Goal: Use online tool/utility: Utilize a website feature to perform a specific function

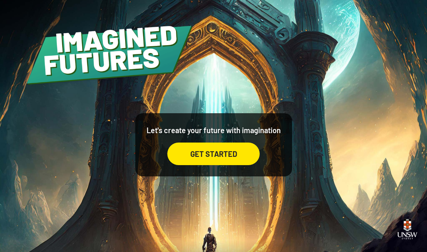
click at [212, 155] on div "GET STARTED" at bounding box center [213, 154] width 92 height 23
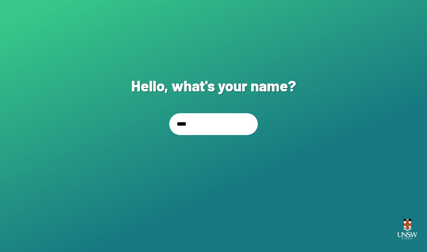
click at [189, 172] on div "NEXT" at bounding box center [214, 164] width 90 height 23
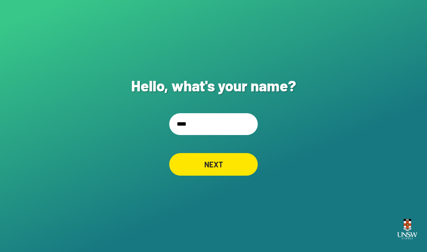
click at [201, 128] on input "****" at bounding box center [213, 124] width 88 height 22
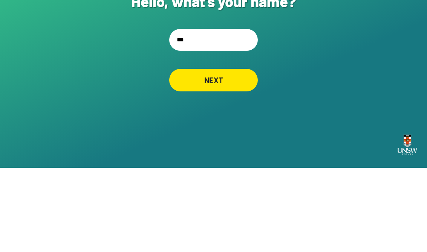
type input "****"
click at [227, 153] on div "NEXT" at bounding box center [213, 164] width 88 height 23
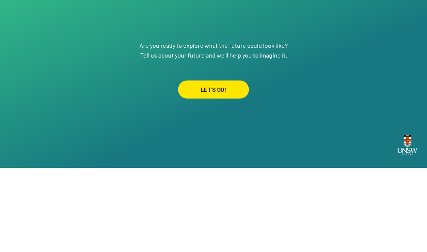
scroll to position [12, 0]
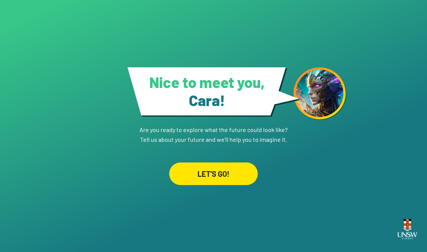
click at [196, 173] on div "LET'S GO!" at bounding box center [213, 174] width 88 height 23
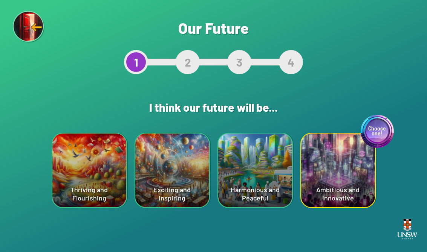
click at [258, 167] on div "Harmonious and Peaceful" at bounding box center [255, 171] width 74 height 74
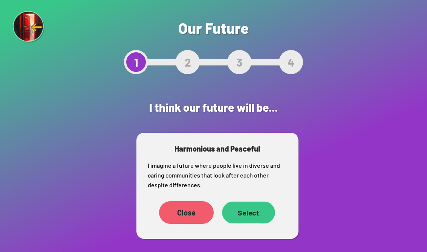
click at [251, 219] on div "Select" at bounding box center [248, 213] width 53 height 22
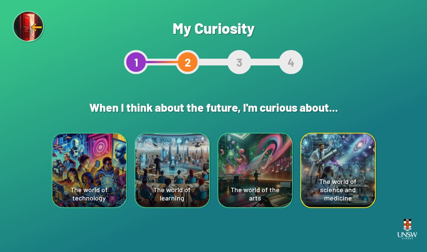
click at [87, 164] on div "The world of technology" at bounding box center [89, 171] width 74 height 74
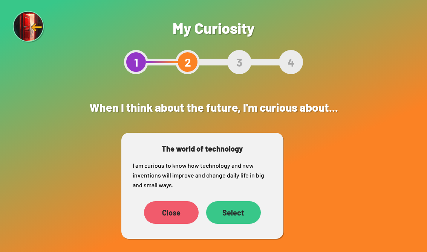
click at [244, 215] on div "Select" at bounding box center [233, 212] width 55 height 23
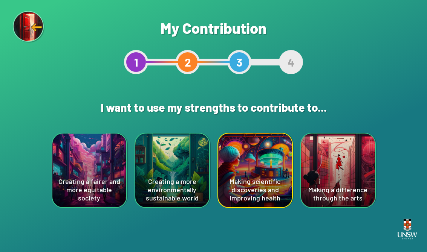
click at [174, 167] on div "Creating a more environmentally sustainable world" at bounding box center [172, 171] width 74 height 74
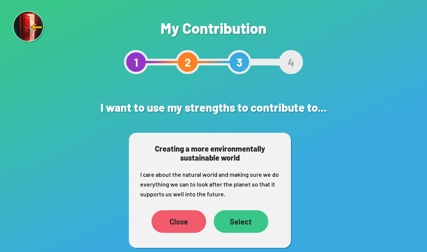
click at [245, 220] on div "Select" at bounding box center [240, 221] width 55 height 23
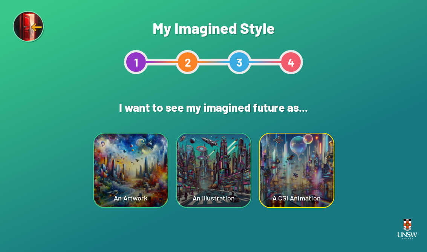
click at [210, 158] on div "An Illustration" at bounding box center [214, 171] width 74 height 74
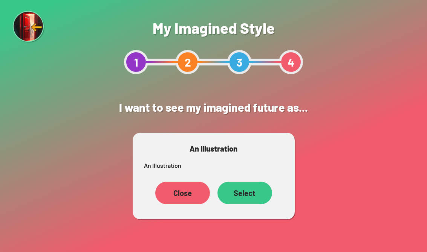
click at [250, 186] on div "Select" at bounding box center [244, 193] width 55 height 23
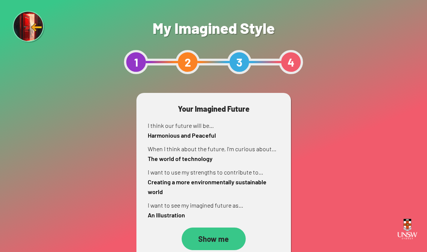
scroll to position [12, 0]
click at [226, 228] on div "Show me" at bounding box center [213, 239] width 64 height 23
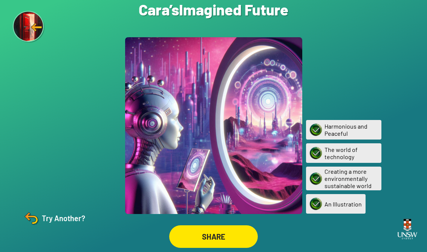
scroll to position [12, 0]
click at [201, 233] on div "SHARE" at bounding box center [213, 237] width 87 height 22
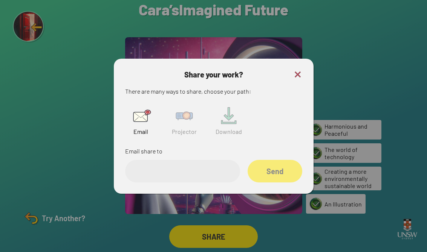
click at [184, 106] on img at bounding box center [184, 116] width 24 height 24
click at [164, 160] on input "text" at bounding box center [182, 171] width 115 height 23
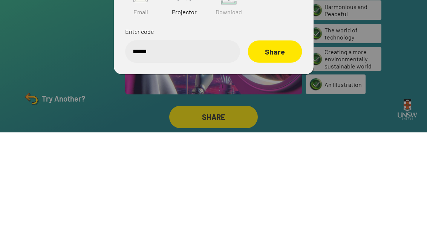
click at [277, 160] on div "Share" at bounding box center [274, 171] width 54 height 22
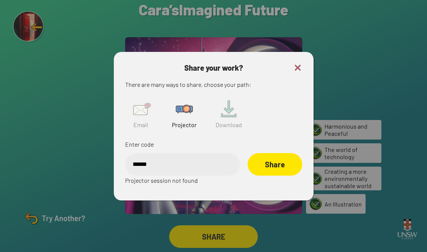
click at [286, 154] on div "Share" at bounding box center [274, 164] width 55 height 23
click at [202, 156] on input "******" at bounding box center [182, 164] width 115 height 23
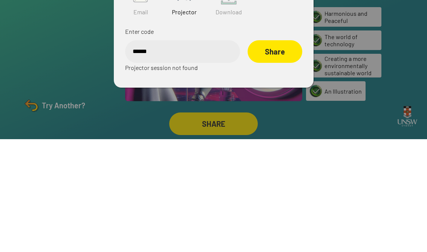
click at [270, 153] on div "Share" at bounding box center [274, 164] width 55 height 23
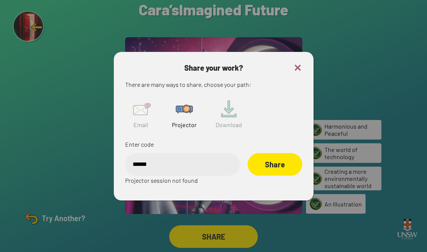
click at [184, 104] on img at bounding box center [184, 109] width 24 height 24
click at [268, 160] on div "Share" at bounding box center [274, 164] width 53 height 22
click at [199, 159] on input "******" at bounding box center [182, 164] width 115 height 23
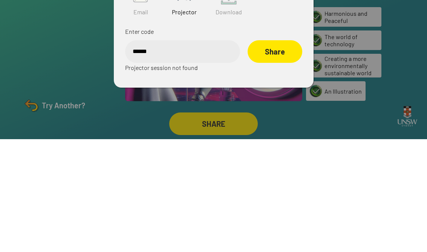
type input "******"
click at [276, 140] on div "Enter code ****** Share Projector session not found" at bounding box center [213, 163] width 177 height 46
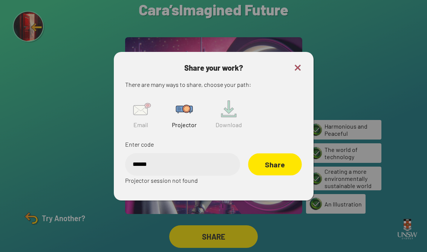
click at [267, 163] on div "Share" at bounding box center [274, 164] width 53 height 22
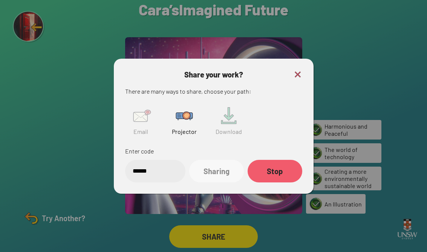
click at [294, 70] on img at bounding box center [297, 74] width 9 height 9
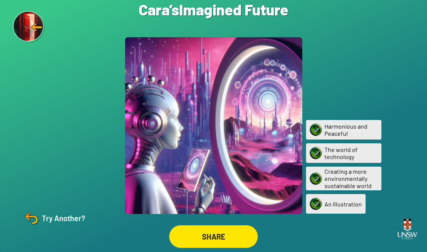
click at [30, 218] on img at bounding box center [31, 218] width 18 height 18
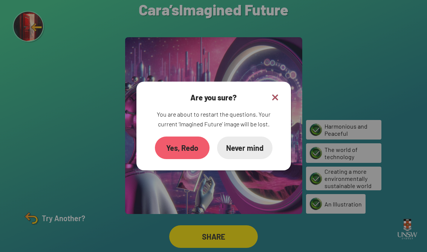
click at [171, 142] on div "Yes, Redo" at bounding box center [182, 148] width 55 height 23
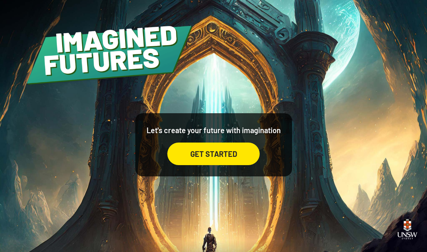
click at [187, 159] on div "GET STARTED" at bounding box center [213, 154] width 92 height 23
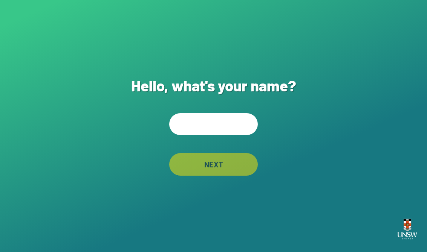
click at [182, 126] on input "text" at bounding box center [213, 124] width 88 height 22
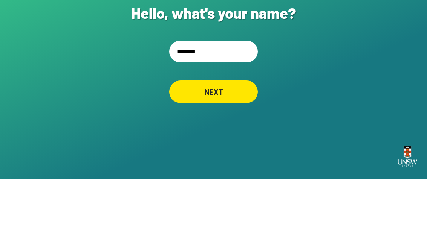
type input "********"
click at [329, 52] on div "Hello, what's your name? ******** NEXT" at bounding box center [213, 126] width 427 height 252
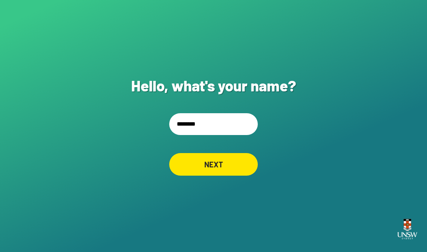
click at [234, 162] on div "NEXT" at bounding box center [213, 164] width 88 height 23
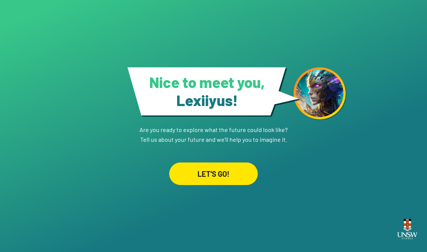
click at [194, 181] on div "LET'S GO!" at bounding box center [213, 174] width 88 height 23
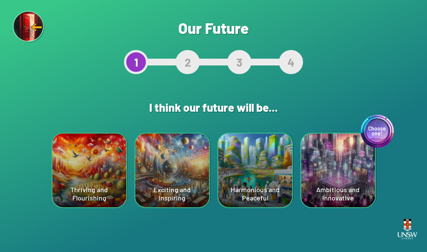
click at [339, 165] on div "Choose one! Ambitious and Innovative" at bounding box center [338, 171] width 74 height 74
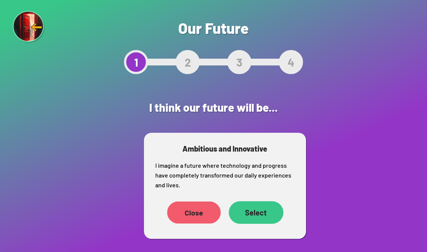
click at [180, 215] on div "Close" at bounding box center [193, 213] width 53 height 22
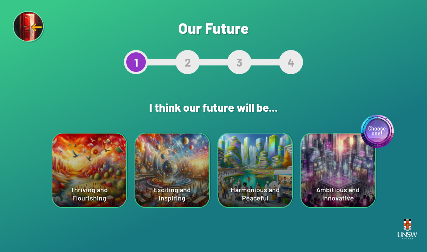
click at [334, 164] on div "Choose one! Ambitious and Innovative" at bounding box center [338, 171] width 74 height 74
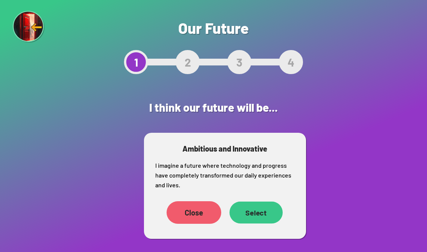
click at [255, 215] on div "Select" at bounding box center [255, 213] width 53 height 22
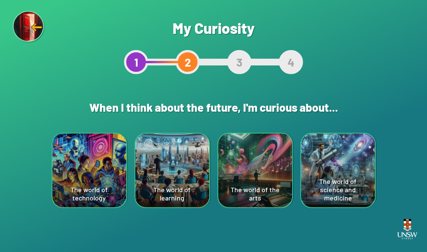
click at [74, 180] on div "The world of technology" at bounding box center [89, 171] width 74 height 74
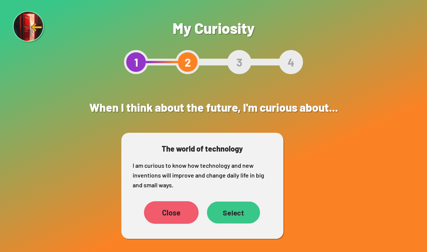
click at [238, 216] on div "Select" at bounding box center [233, 213] width 53 height 22
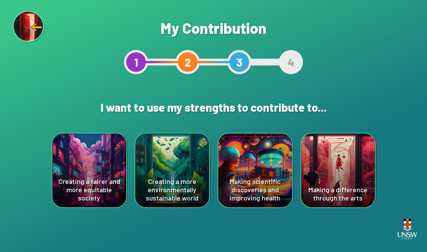
click at [76, 171] on div "Creating a fairer and more equitable society" at bounding box center [89, 171] width 74 height 74
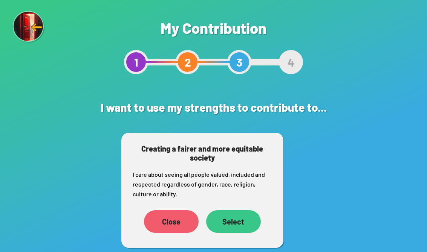
click at [241, 220] on div "Select" at bounding box center [233, 221] width 55 height 23
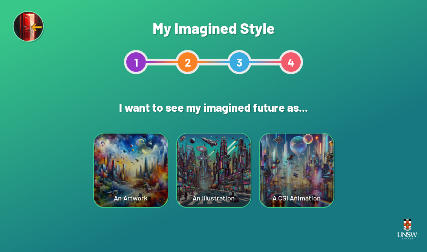
click at [125, 160] on div "An Artwork" at bounding box center [131, 171] width 74 height 74
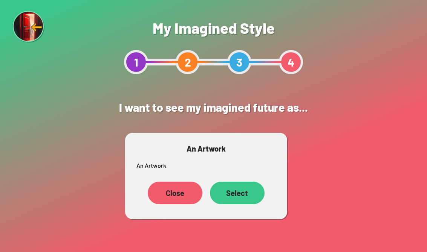
click at [236, 191] on div "Select" at bounding box center [237, 193] width 55 height 23
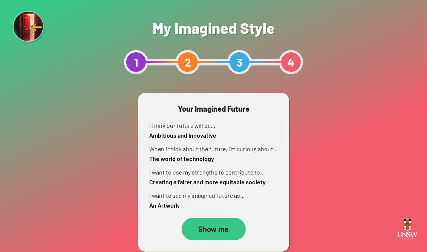
click at [201, 231] on div "Show me" at bounding box center [213, 229] width 64 height 23
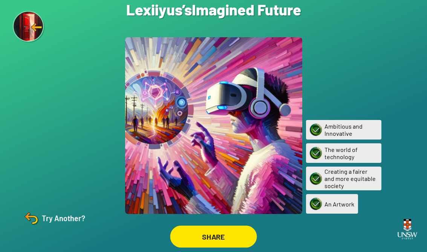
click at [226, 233] on div "SHARE" at bounding box center [213, 237] width 87 height 22
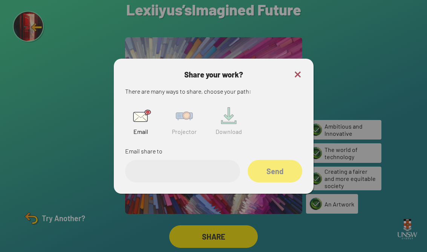
click at [183, 126] on img at bounding box center [184, 116] width 24 height 24
click at [148, 173] on input "text" at bounding box center [182, 171] width 115 height 23
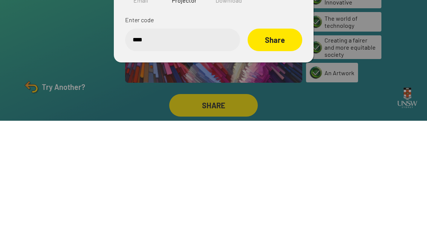
type input "*****"
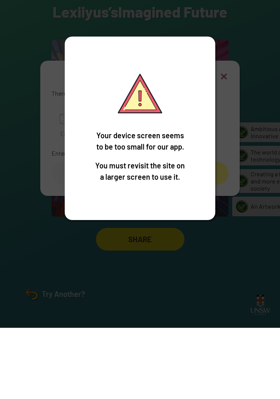
scroll to position [12, 0]
